Goal: Task Accomplishment & Management: Manage account settings

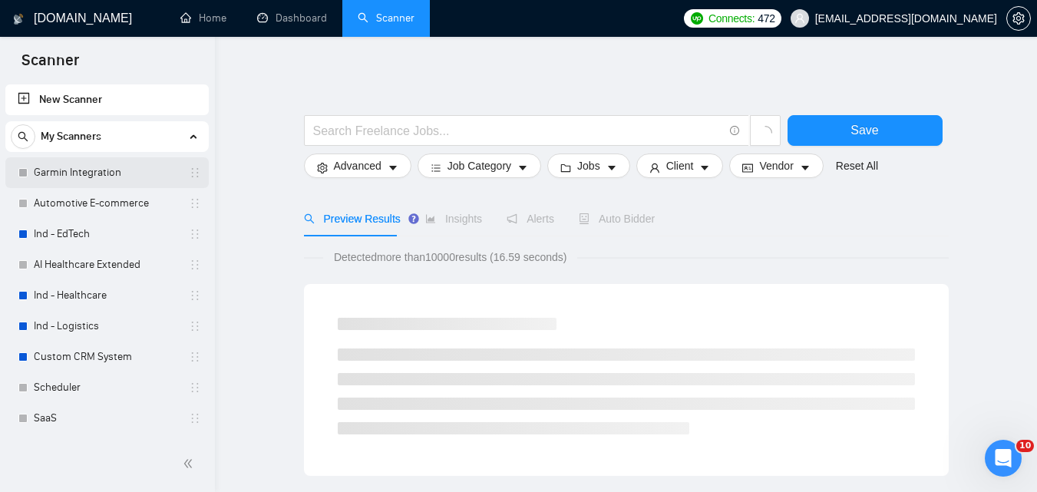
click at [97, 186] on link "Garmin Integration" at bounding box center [107, 172] width 146 height 31
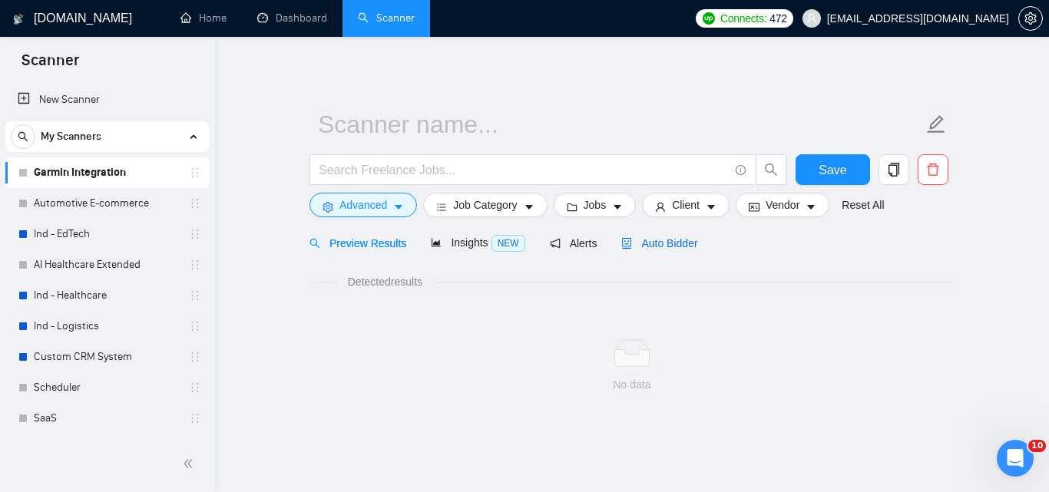
click at [659, 239] on span "Auto Bidder" at bounding box center [659, 243] width 76 height 12
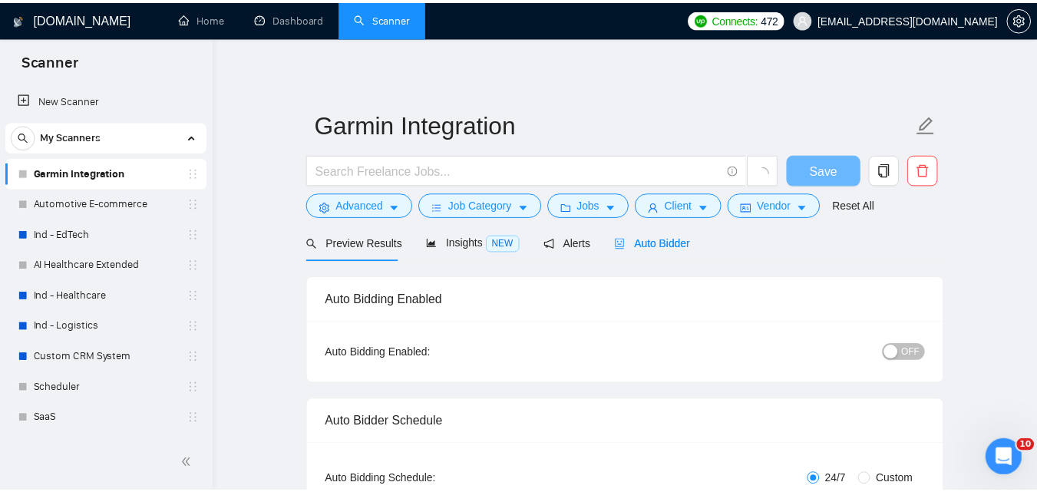
scroll to position [307, 0]
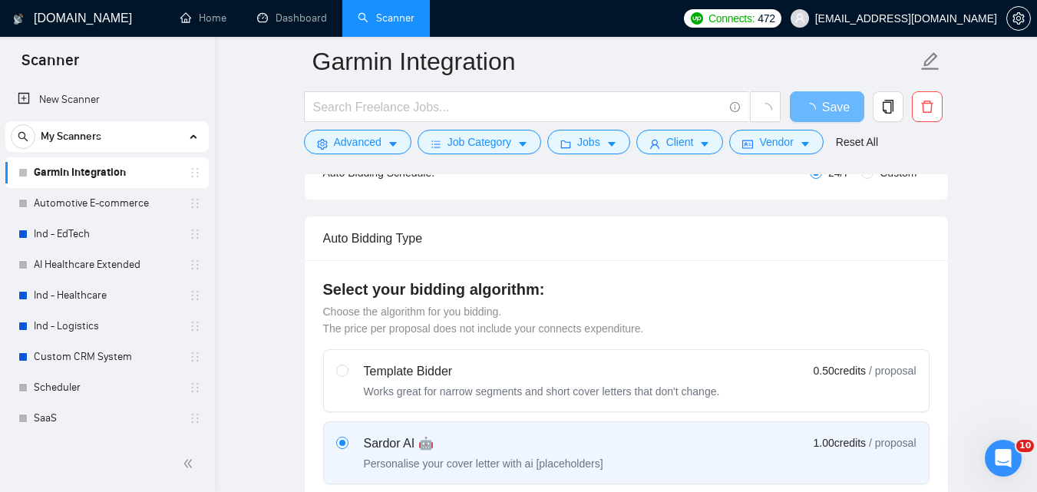
click at [903, 76] on div "Auto Bidding Enabled: OFF" at bounding box center [626, 45] width 643 height 61
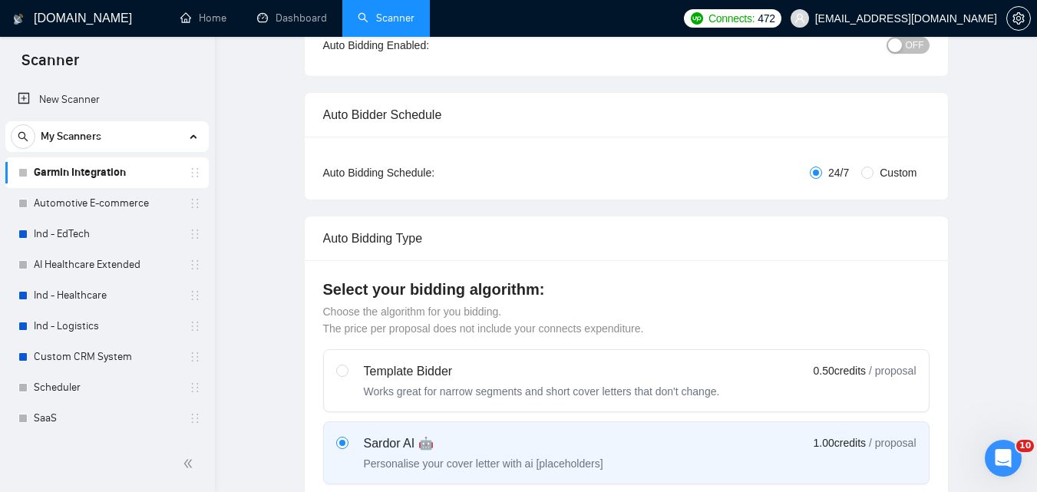
scroll to position [0, 0]
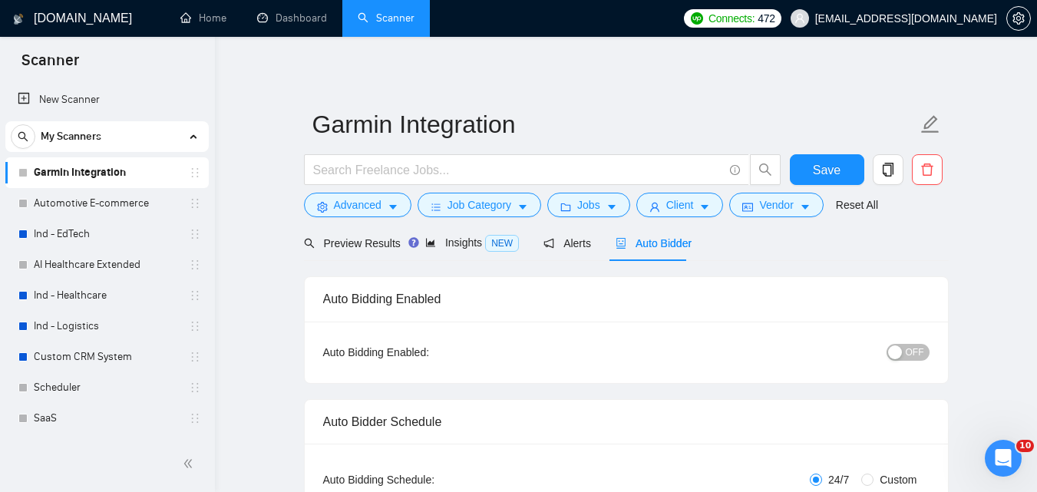
click at [905, 353] on button "OFF" at bounding box center [908, 352] width 43 height 17
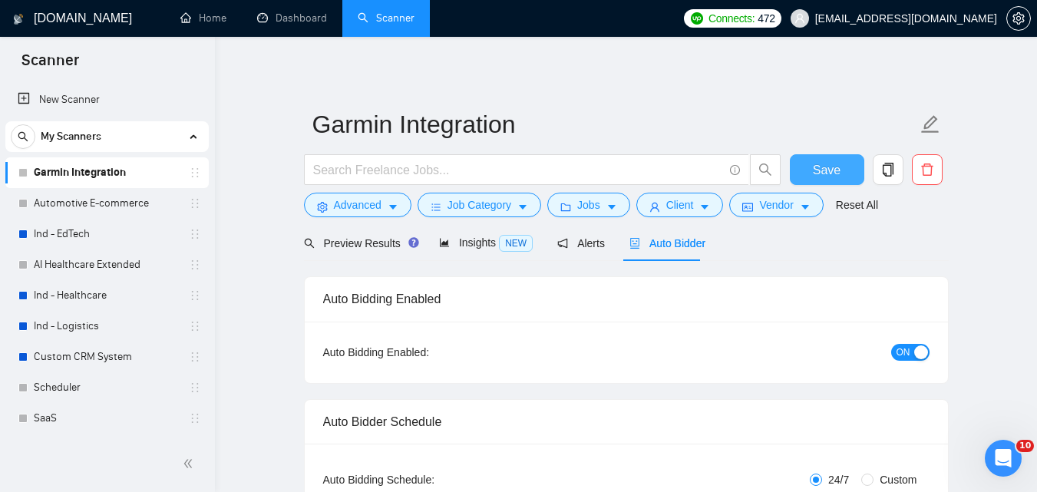
click at [822, 164] on span "Save" at bounding box center [827, 169] width 28 height 19
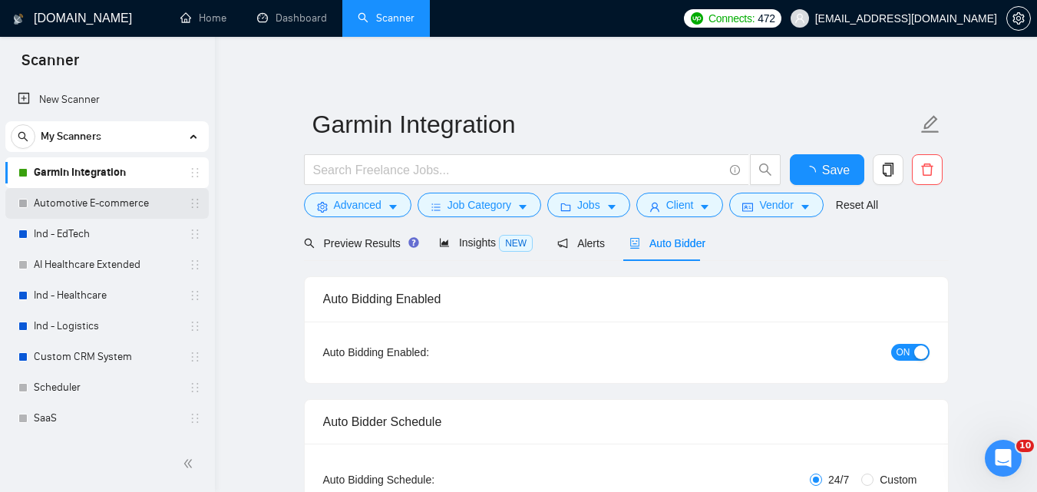
click at [94, 198] on link "Automotive E-commerce" at bounding box center [107, 203] width 146 height 31
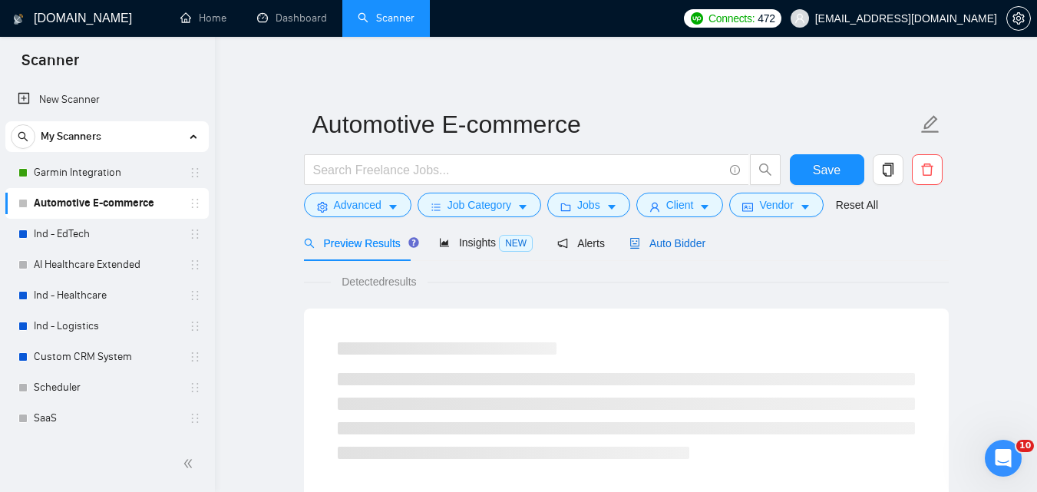
click at [659, 237] on span "Auto Bidder" at bounding box center [667, 243] width 76 height 12
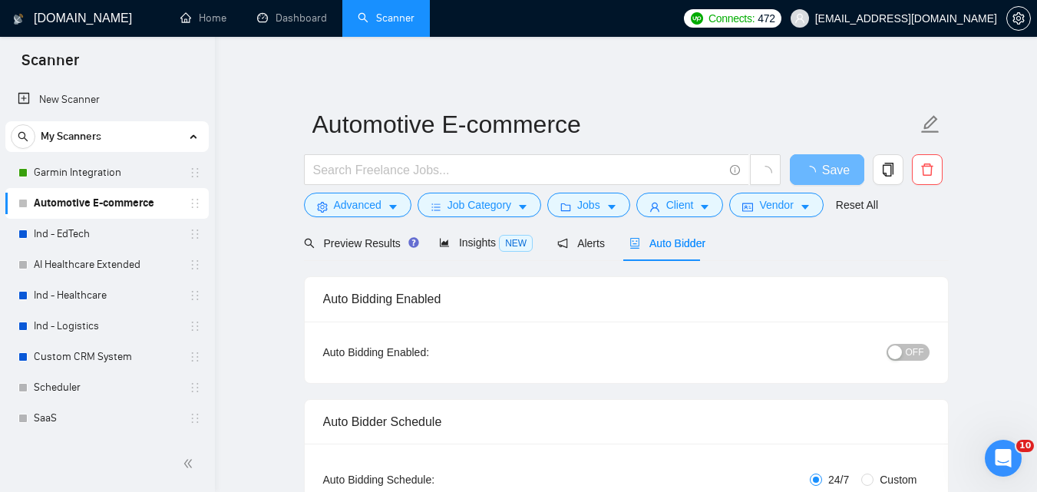
click at [913, 355] on span "OFF" at bounding box center [915, 352] width 18 height 17
checkbox input "true"
click at [836, 167] on span "Save" at bounding box center [827, 169] width 28 height 19
checkbox input "true"
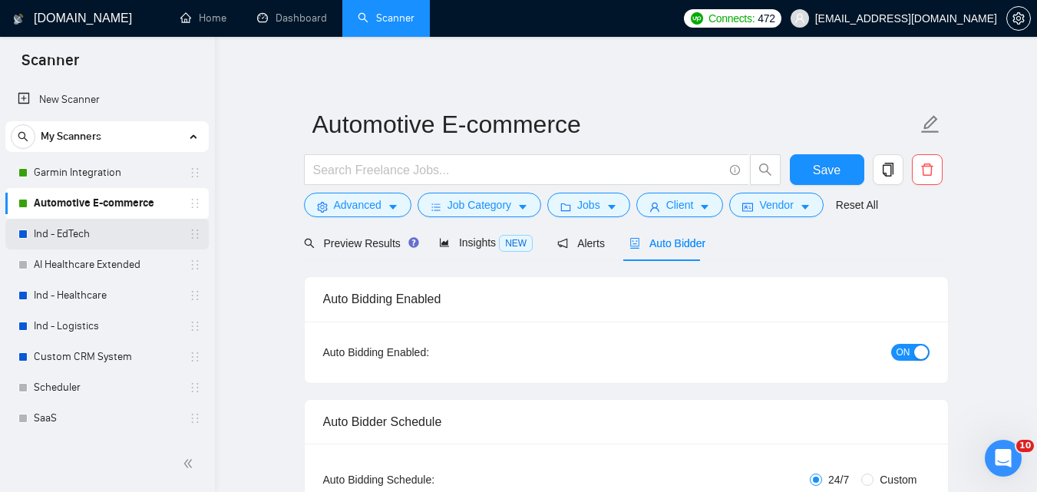
click at [68, 221] on link "Ind - EdTech" at bounding box center [107, 234] width 146 height 31
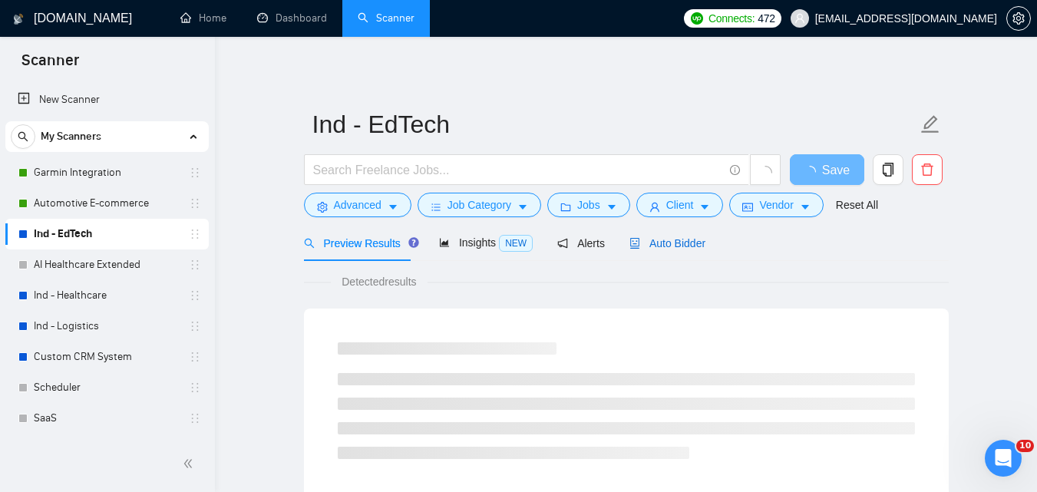
click at [675, 243] on span "Auto Bidder" at bounding box center [667, 243] width 76 height 12
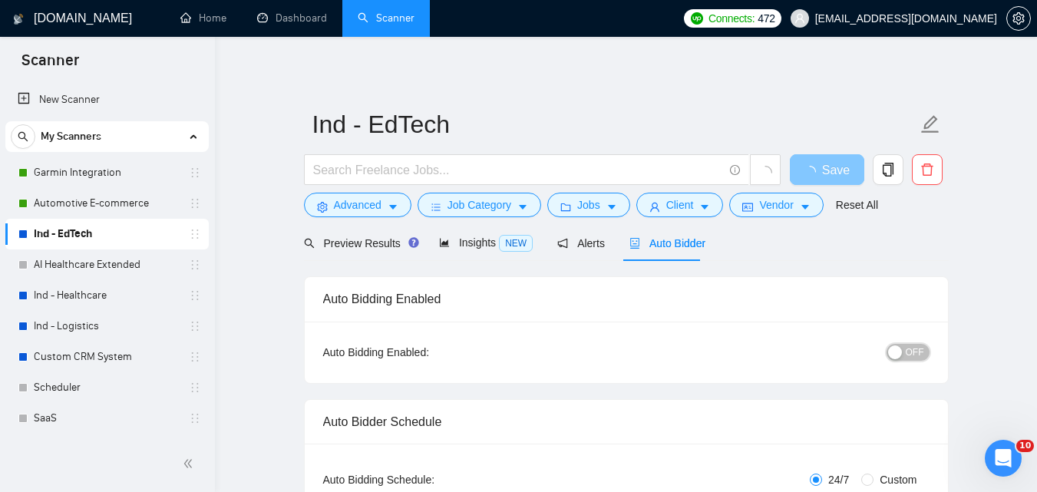
click at [905, 349] on button "OFF" at bounding box center [908, 352] width 43 height 17
checkbox input "true"
click at [837, 166] on span "Save" at bounding box center [827, 169] width 28 height 19
click at [123, 273] on link "AI Healthcare Extended" at bounding box center [107, 264] width 146 height 31
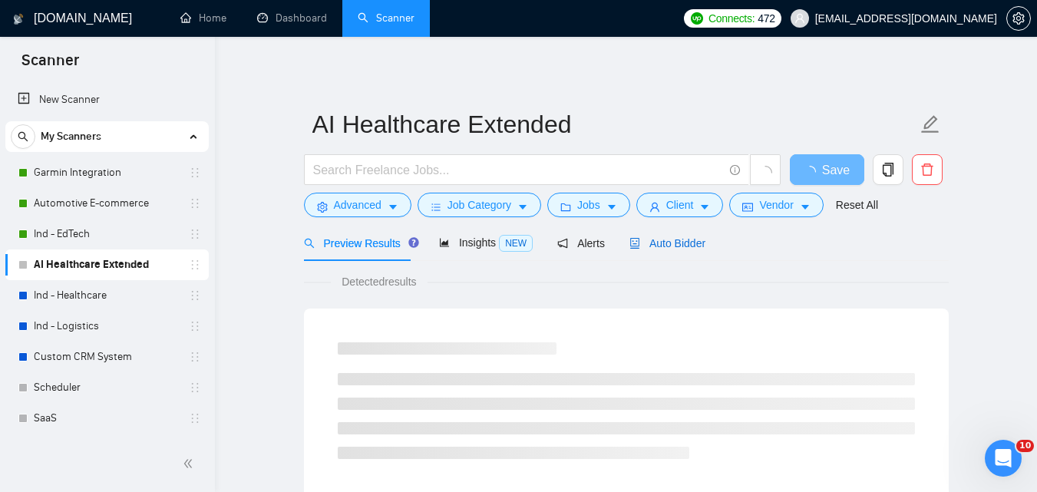
click at [659, 249] on span "Auto Bidder" at bounding box center [667, 243] width 76 height 12
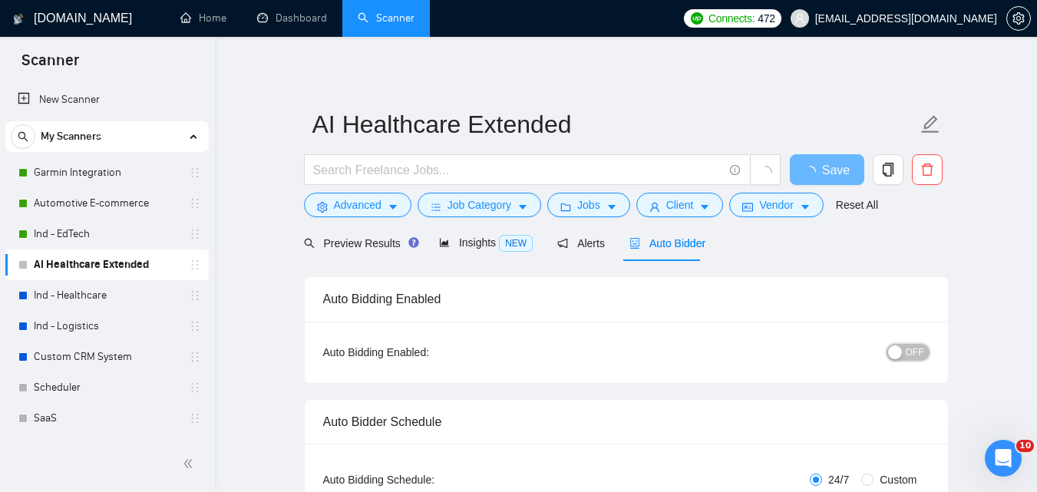
click at [919, 353] on span "OFF" at bounding box center [915, 352] width 18 height 17
click at [844, 170] on span "Save" at bounding box center [836, 169] width 28 height 19
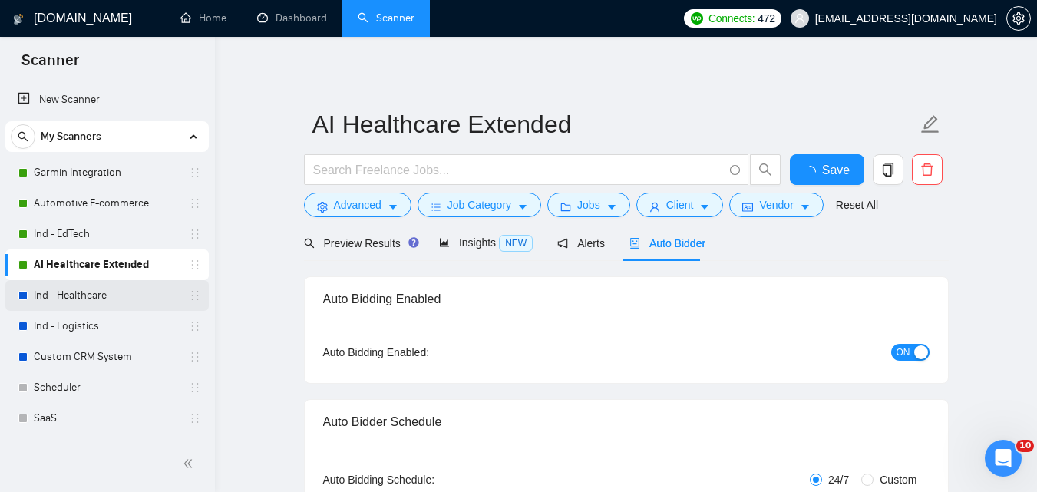
click at [104, 294] on link "Ind - Healthcare" at bounding box center [107, 295] width 146 height 31
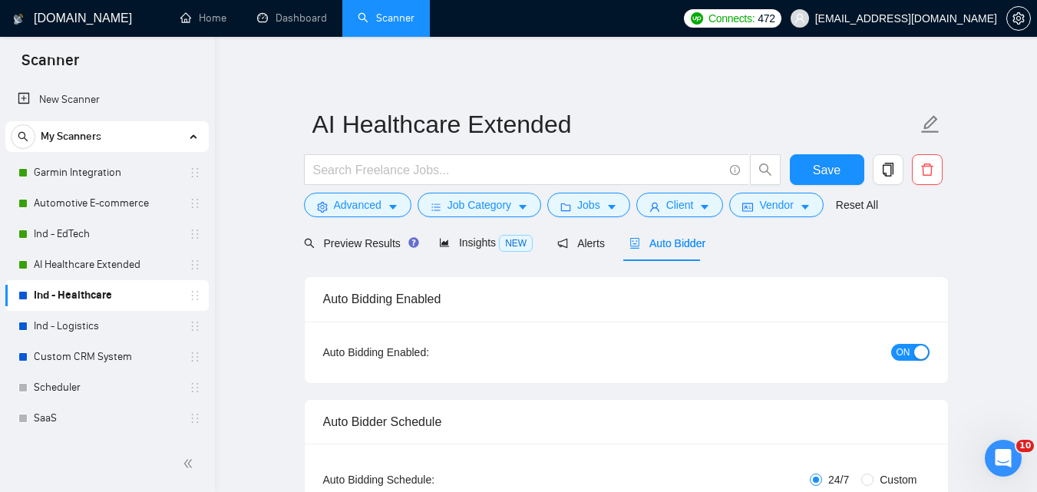
click at [642, 233] on div "Auto Bidder" at bounding box center [667, 243] width 76 height 36
click at [902, 349] on div "button" at bounding box center [895, 352] width 14 height 14
checkbox input "true"
click at [814, 170] on span "Save" at bounding box center [827, 169] width 28 height 19
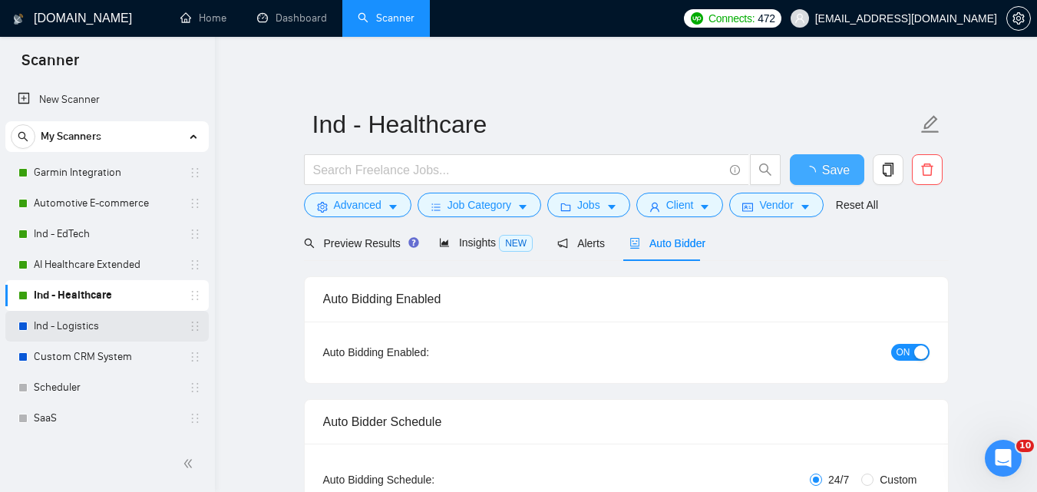
checkbox input "true"
click at [103, 320] on link "Ind - Logistics" at bounding box center [107, 326] width 146 height 31
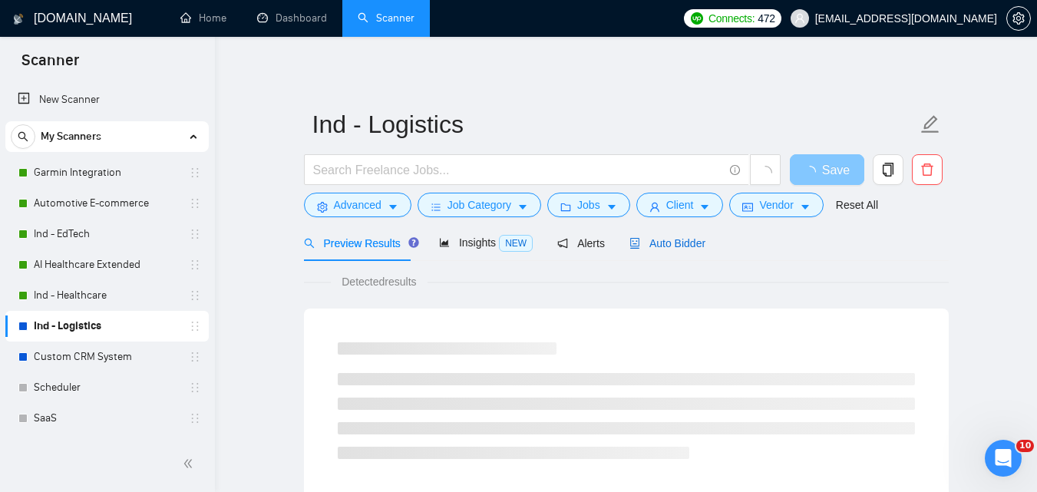
click at [646, 240] on span "Auto Bidder" at bounding box center [667, 243] width 76 height 12
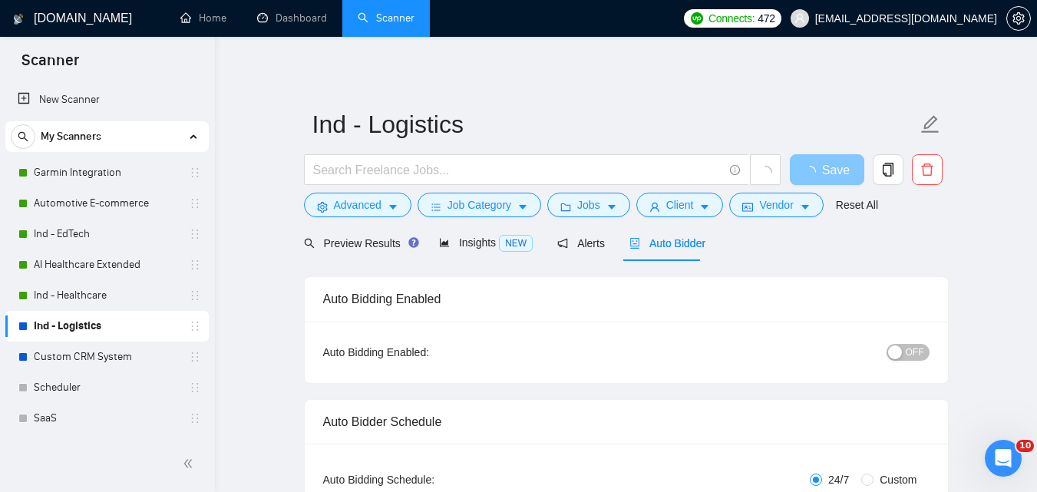
checkbox input "true"
click at [902, 347] on div "button" at bounding box center [895, 352] width 14 height 14
click at [827, 171] on span "Save" at bounding box center [827, 169] width 28 height 19
checkbox input "true"
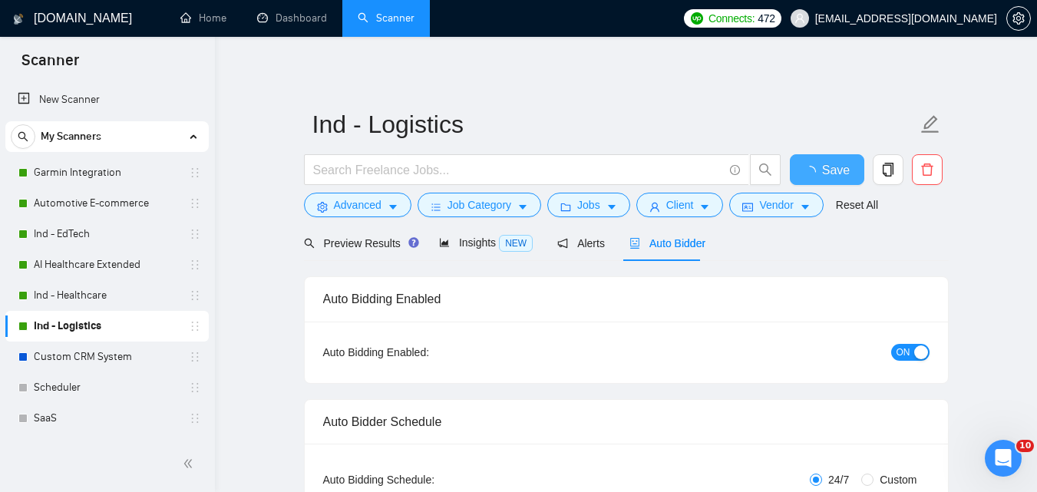
checkbox input "true"
drag, startPoint x: 101, startPoint y: 357, endPoint x: 756, endPoint y: 338, distance: 655.8
click at [101, 357] on link "Custom CRM System" at bounding box center [107, 357] width 146 height 31
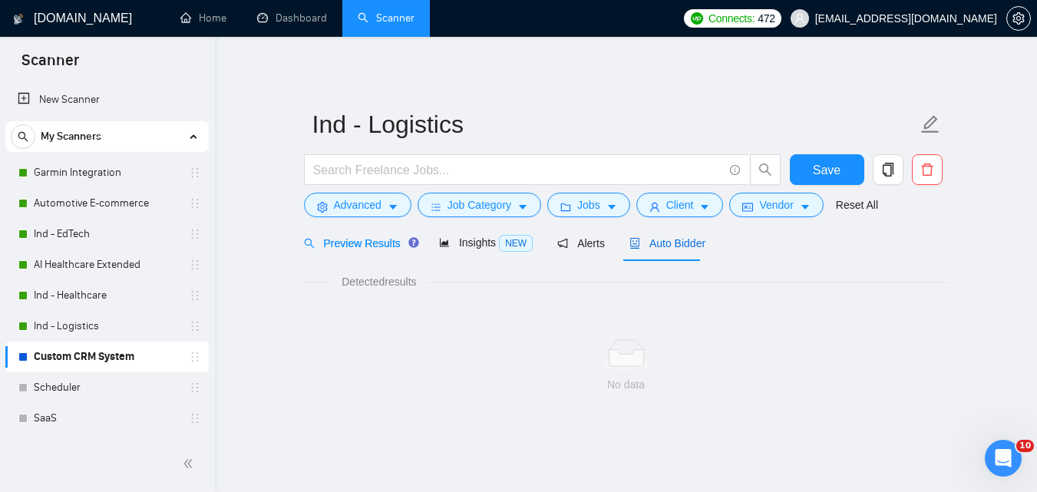
click at [670, 245] on span "Auto Bidder" at bounding box center [667, 243] width 76 height 12
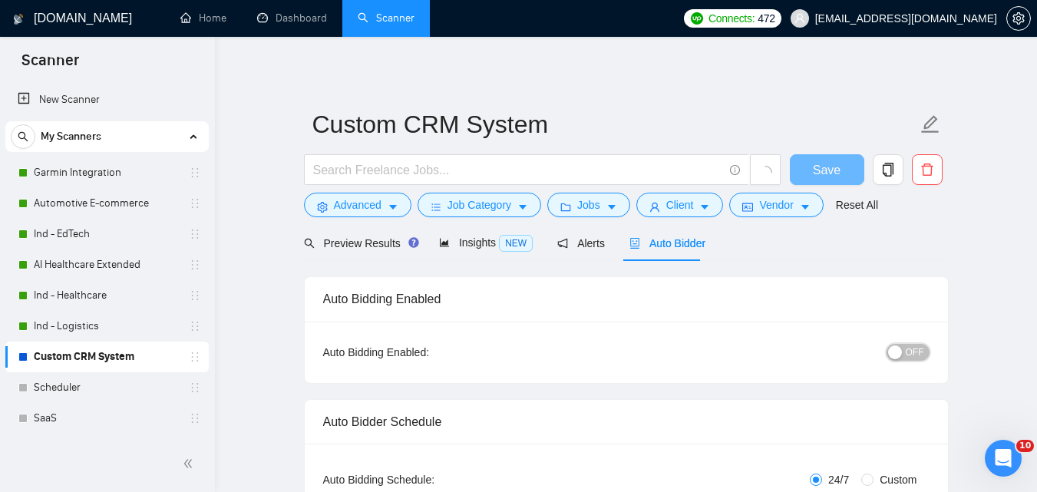
click at [920, 352] on span "OFF" at bounding box center [915, 352] width 18 height 17
checkbox input "true"
click at [828, 167] on span "Save" at bounding box center [827, 169] width 28 height 19
click at [88, 389] on link "Scheduler" at bounding box center [107, 387] width 146 height 31
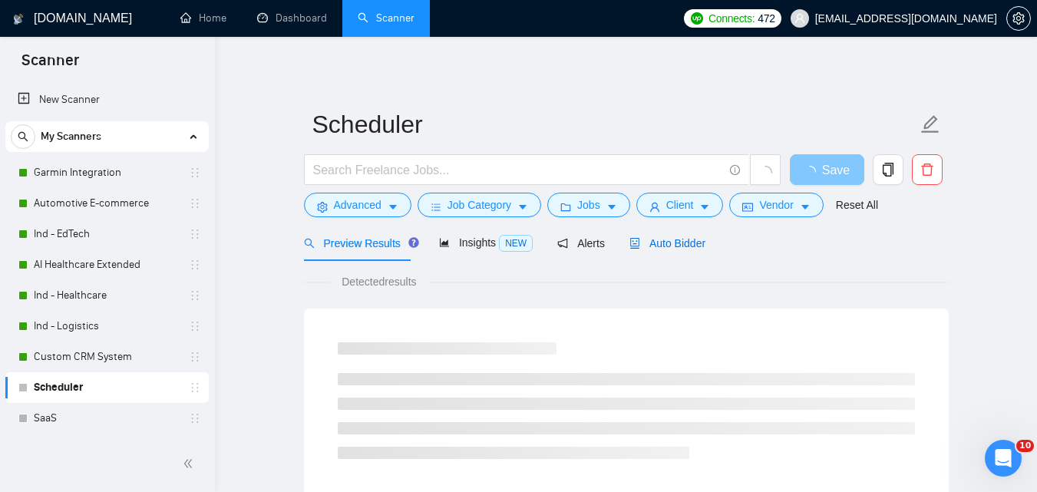
click at [674, 245] on span "Auto Bidder" at bounding box center [667, 243] width 76 height 12
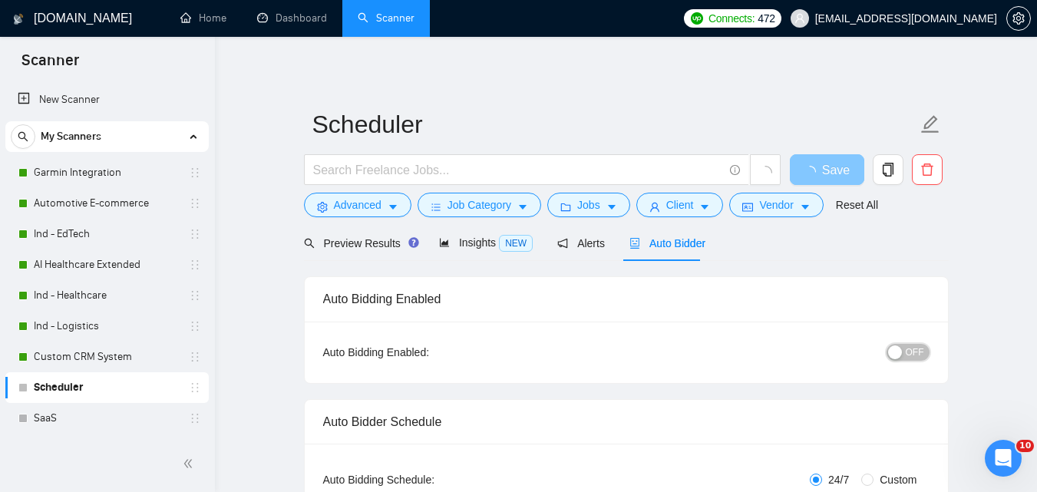
click at [904, 355] on button "OFF" at bounding box center [908, 352] width 43 height 17
click at [842, 170] on button "Save" at bounding box center [827, 169] width 74 height 31
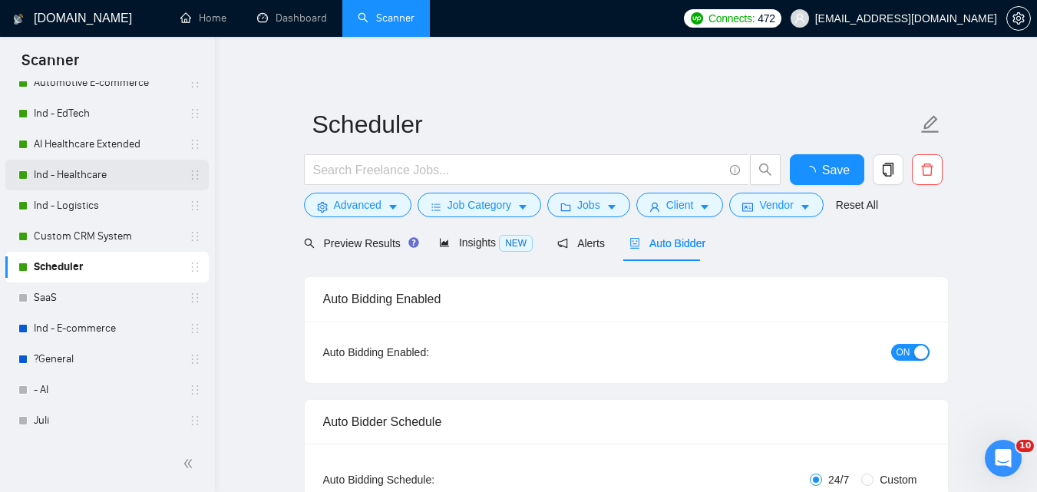
click at [84, 296] on link "SaaS" at bounding box center [107, 297] width 146 height 31
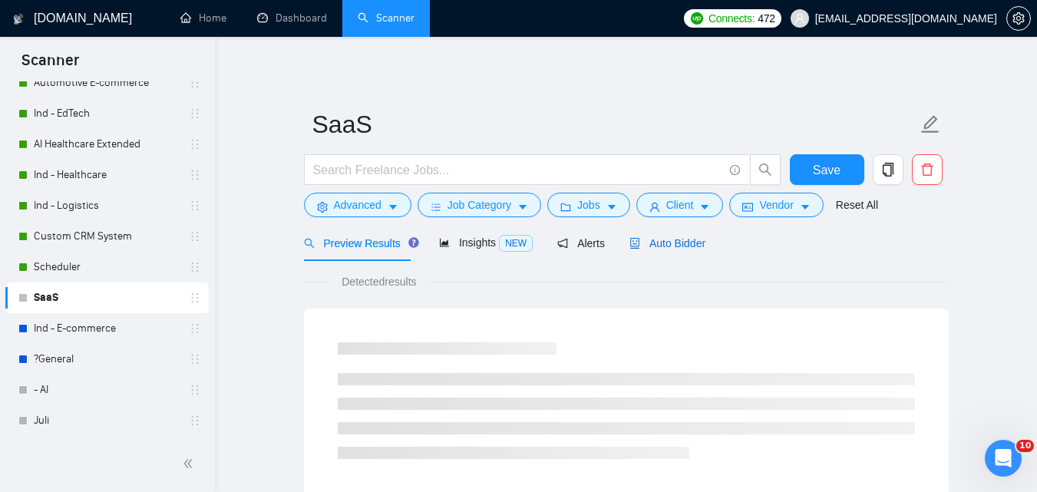
click at [656, 237] on span "Auto Bidder" at bounding box center [667, 243] width 76 height 12
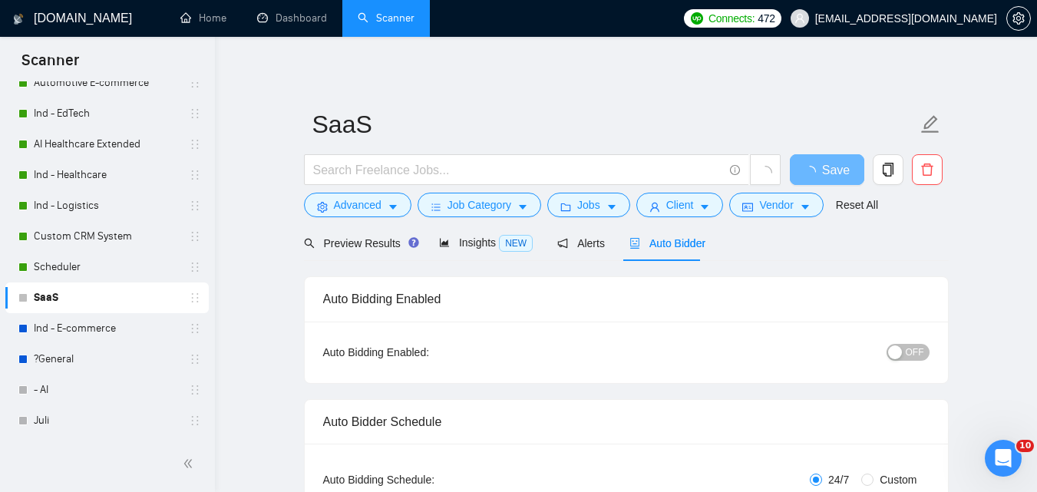
click at [920, 351] on span "OFF" at bounding box center [915, 352] width 18 height 17
click at [822, 169] on span "Save" at bounding box center [827, 169] width 28 height 19
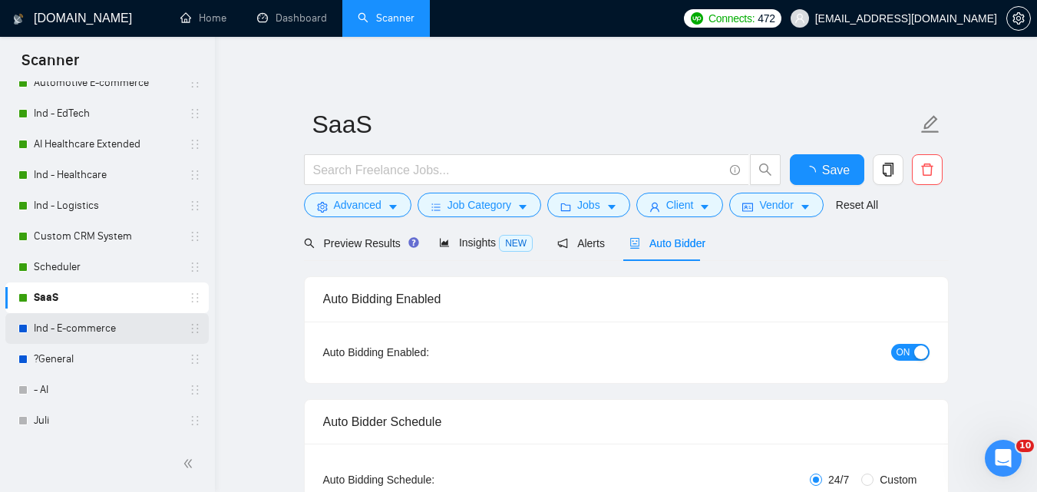
click at [121, 325] on link "Ind - E-commerce" at bounding box center [107, 328] width 146 height 31
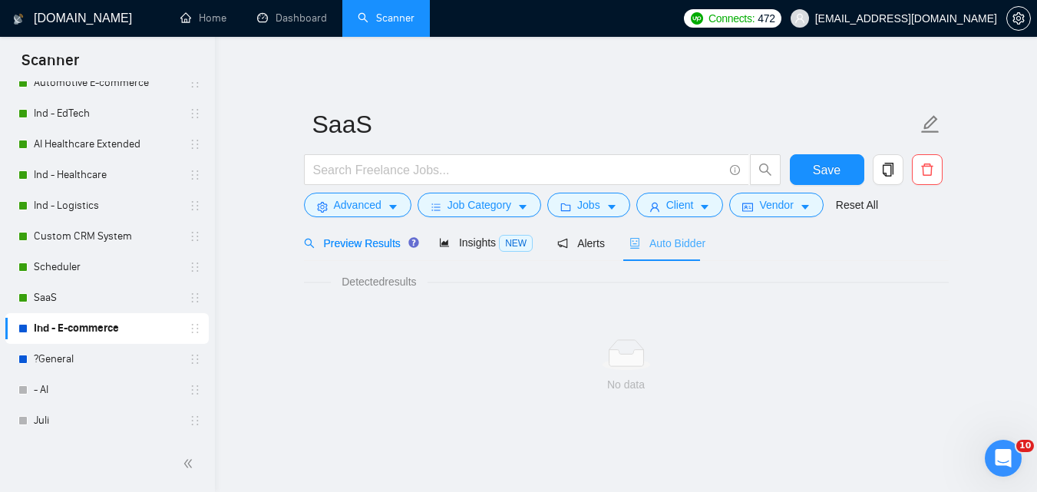
click at [683, 256] on div "Auto Bidder" at bounding box center [667, 243] width 76 height 36
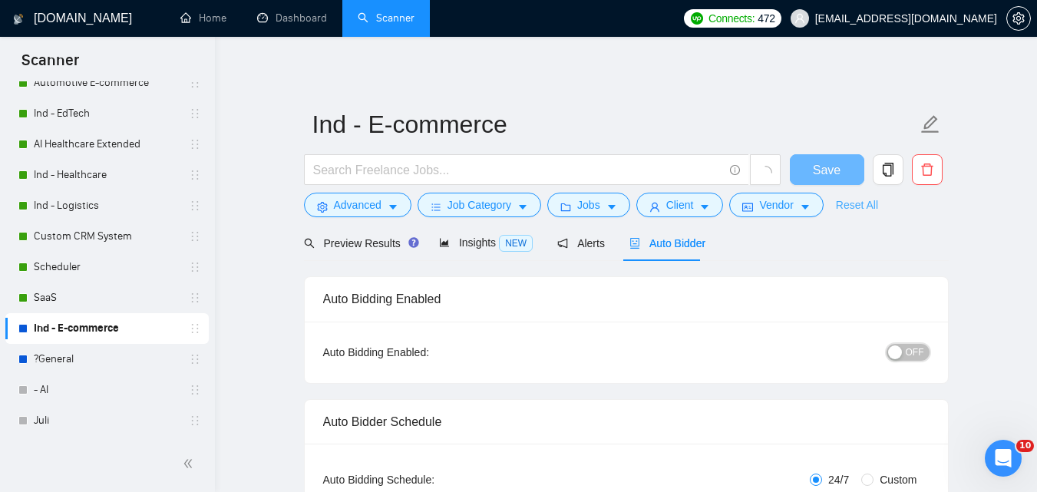
click at [917, 351] on span "OFF" at bounding box center [915, 352] width 18 height 17
checkbox input "true"
click at [831, 169] on span "Save" at bounding box center [827, 169] width 28 height 19
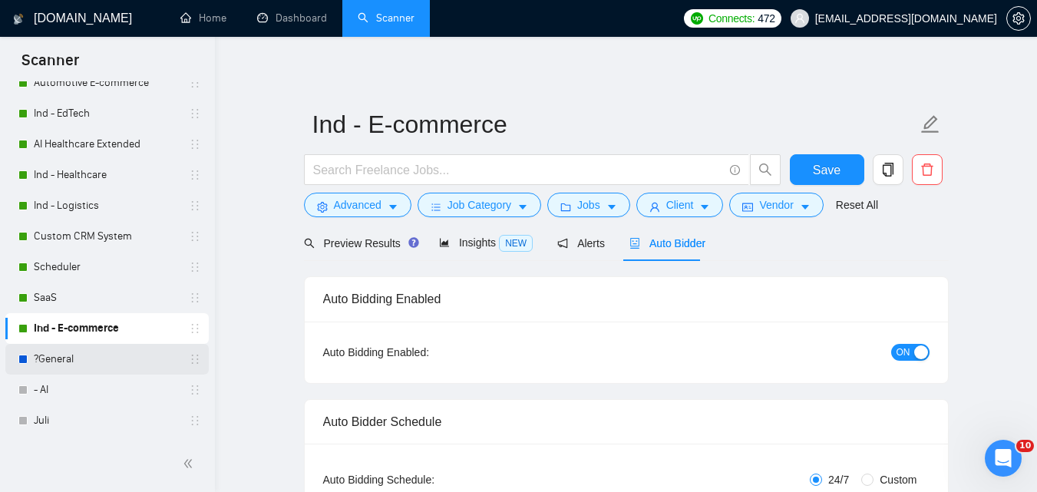
click at [87, 355] on link "?General" at bounding box center [107, 359] width 146 height 31
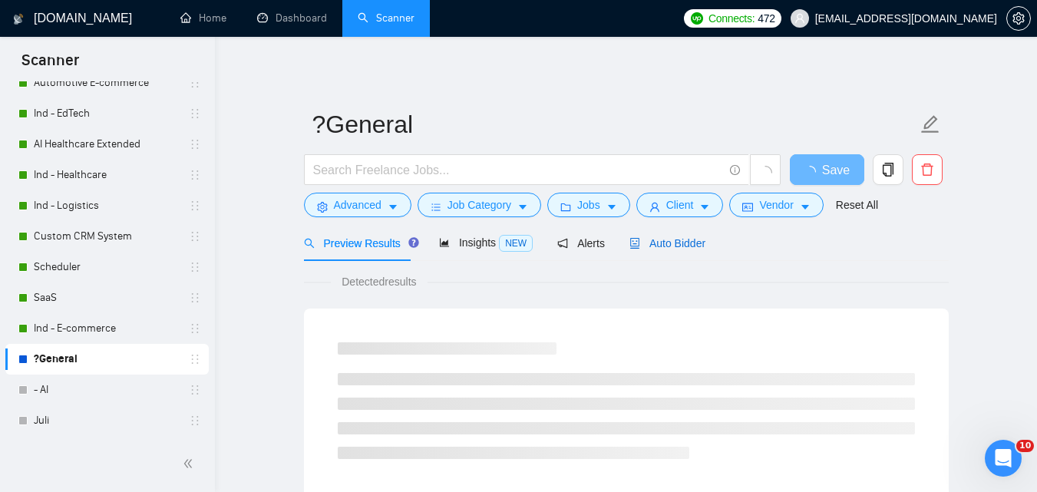
click at [637, 235] on div "Auto Bidder" at bounding box center [667, 243] width 76 height 17
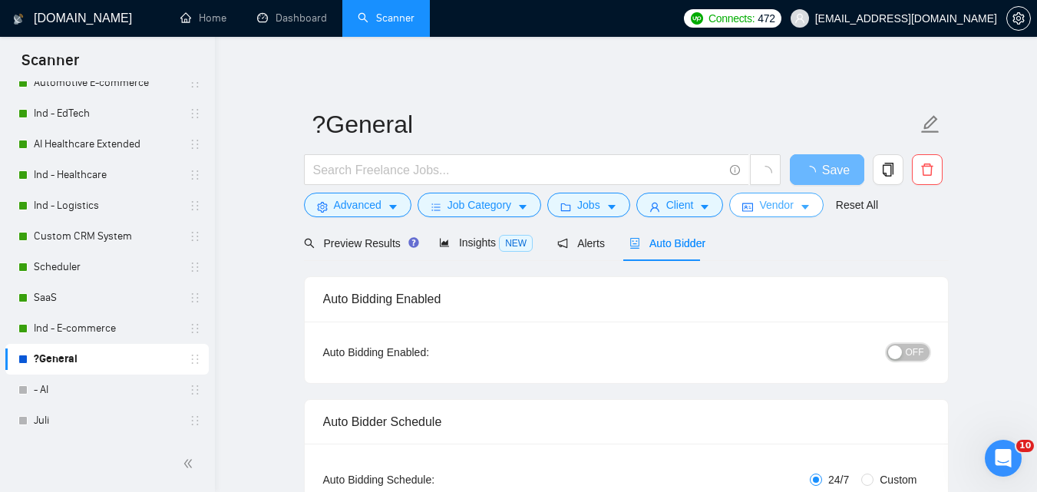
click at [894, 350] on div "button" at bounding box center [895, 352] width 14 height 14
checkbox input "true"
click at [823, 164] on span "Save" at bounding box center [827, 169] width 28 height 19
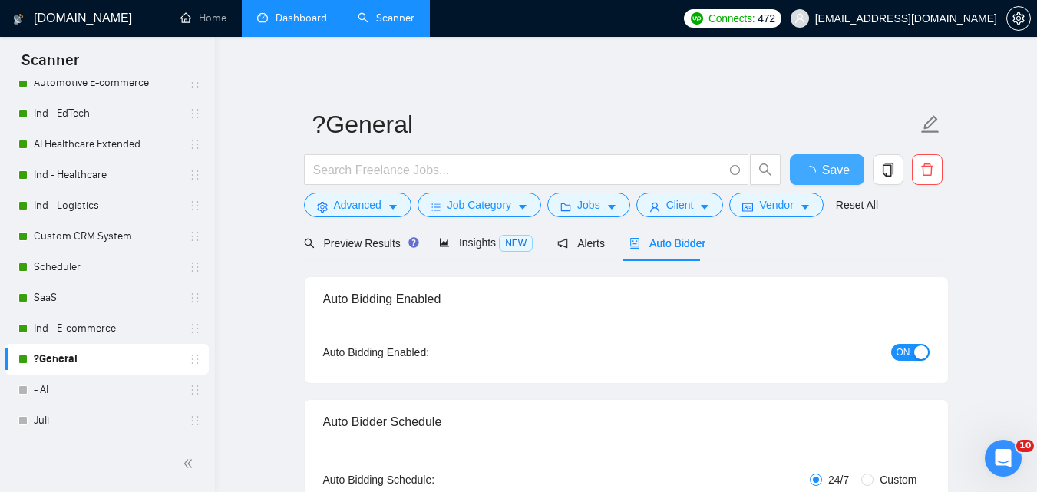
checkbox input "true"
click at [317, 15] on link "Dashboard" at bounding box center [292, 18] width 70 height 13
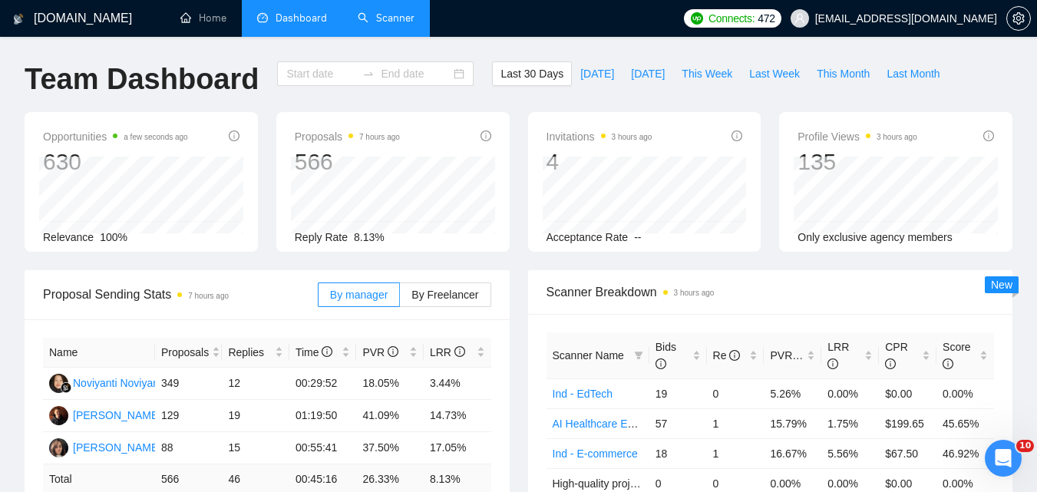
type input "[DATE]"
